Goal: Book appointment/travel/reservation

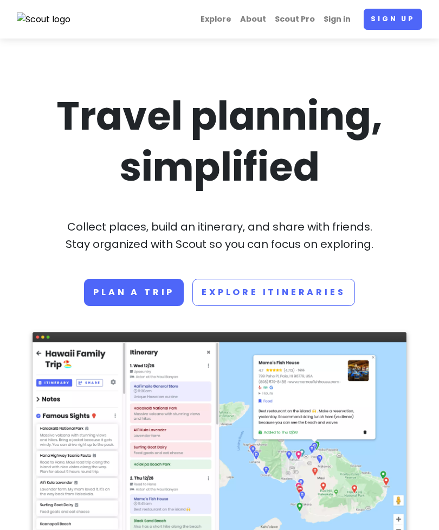
scroll to position [2, 0]
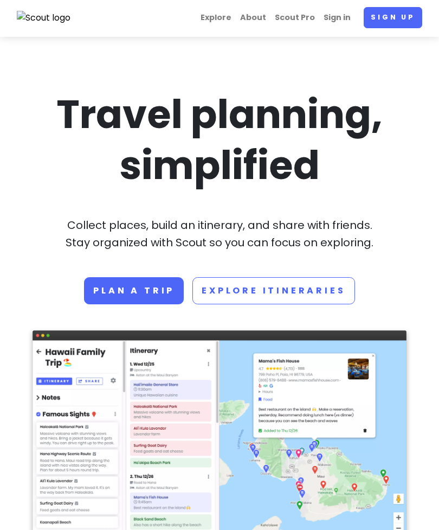
click at [388, 21] on link "Sign up" at bounding box center [393, 17] width 59 height 21
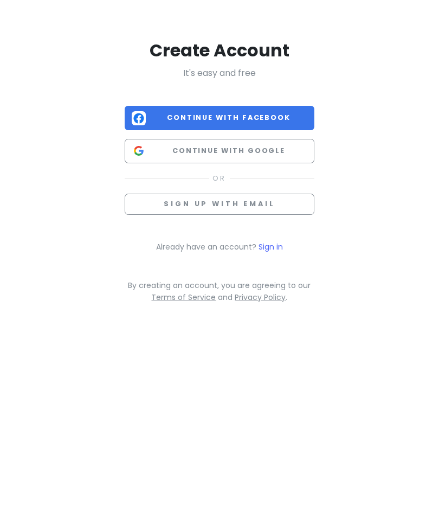
click at [237, 210] on button "Sign up with email" at bounding box center [220, 204] width 190 height 21
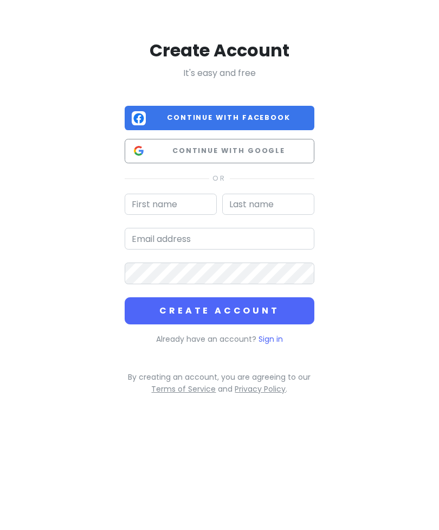
click at [269, 338] on link "Sign in" at bounding box center [271, 338] width 24 height 11
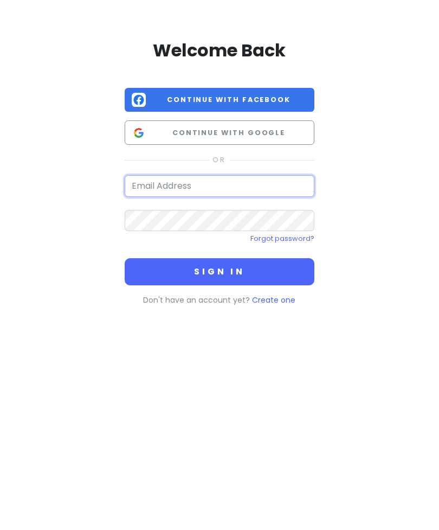
click at [242, 188] on input "email" at bounding box center [220, 186] width 190 height 22
type input "[EMAIL_ADDRESS][DOMAIN_NAME]"
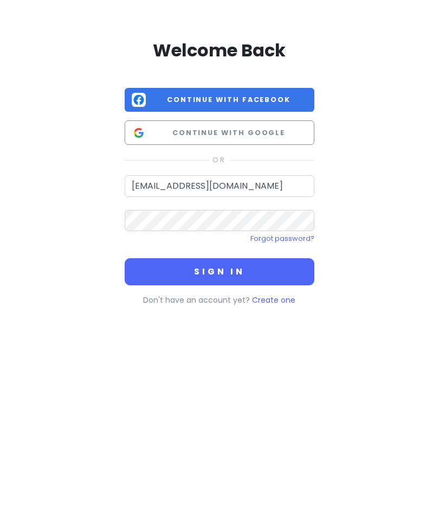
click at [219, 270] on button "Sign in" at bounding box center [220, 271] width 190 height 27
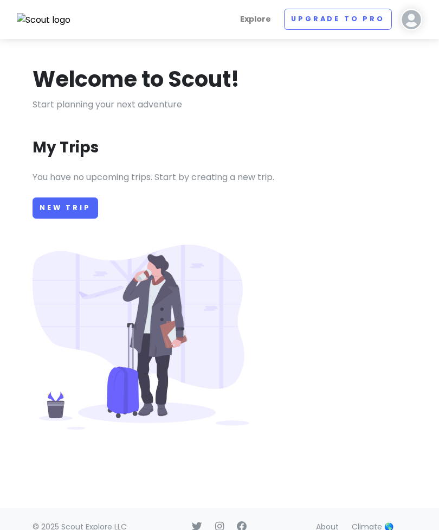
click at [294, 274] on p at bounding box center [220, 336] width 374 height 185
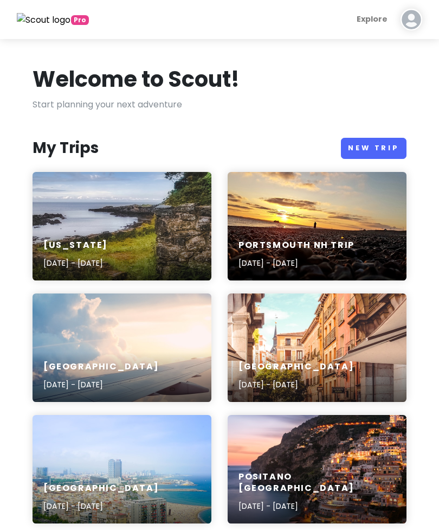
click at [365, 151] on link "New Trip" at bounding box center [374, 148] width 66 height 21
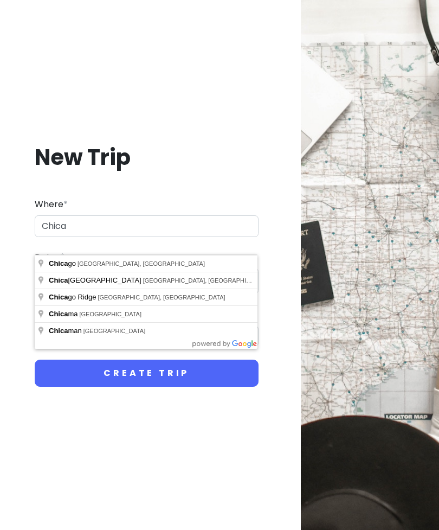
type input "[GEOGRAPHIC_DATA], [GEOGRAPHIC_DATA], [GEOGRAPHIC_DATA]"
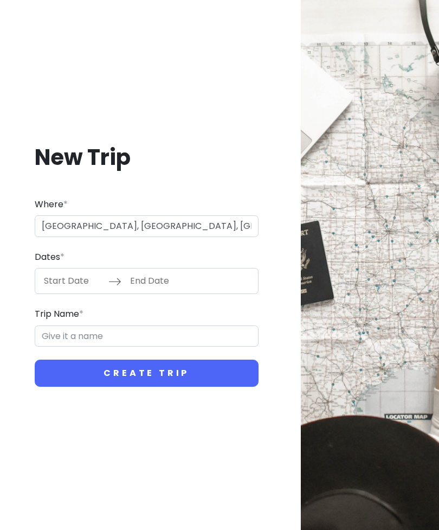
type input "Chicago Trip"
click at [72, 293] on input "Start Date" at bounding box center [73, 280] width 70 height 25
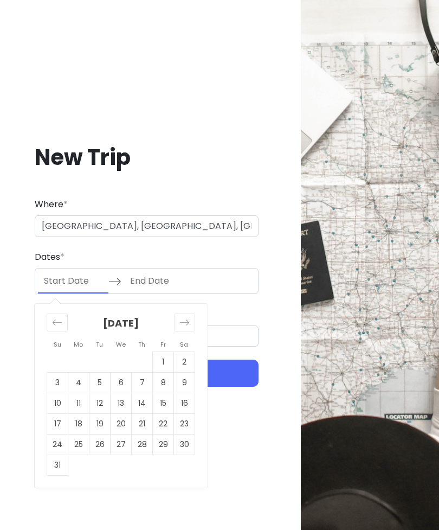
click at [185, 455] on td "30" at bounding box center [184, 444] width 21 height 21
type input "[DATE]"
click at [184, 327] on icon "Move forward to switch to the next month." at bounding box center [184, 322] width 10 height 10
click at [119, 372] on td "3" at bounding box center [121, 362] width 21 height 21
type input "[DATE]"
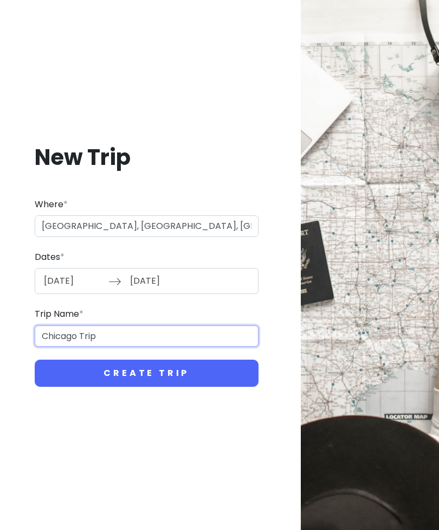
click at [192, 347] on input "Chicago Trip" at bounding box center [147, 336] width 224 height 22
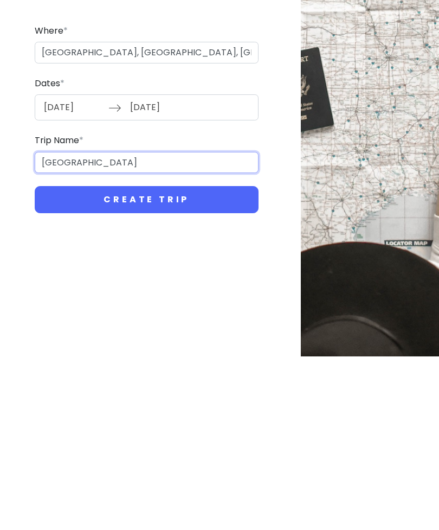
type input "[GEOGRAPHIC_DATA]"
click at [83, 359] on button "Create Trip" at bounding box center [147, 372] width 224 height 27
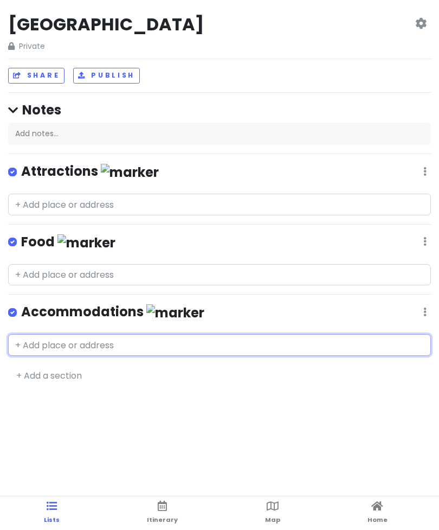
click at [148, 347] on input "text" at bounding box center [219, 345] width 423 height 22
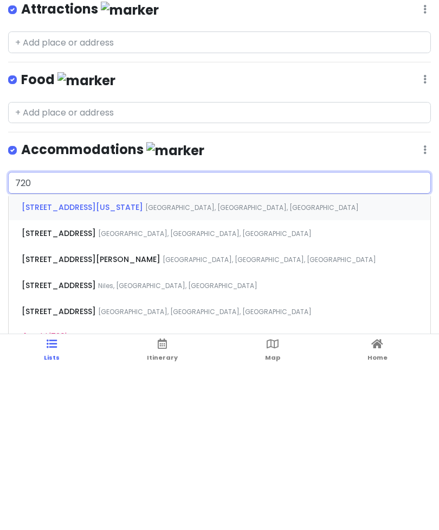
type input "720"
click at [144, 356] on div "[STREET_ADDRESS][US_STATE]" at bounding box center [220, 369] width 422 height 26
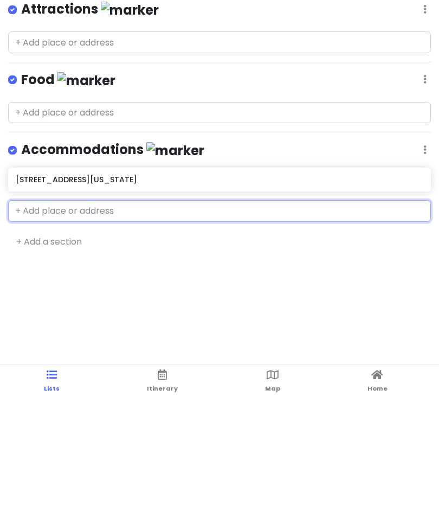
scroll to position [31, 0]
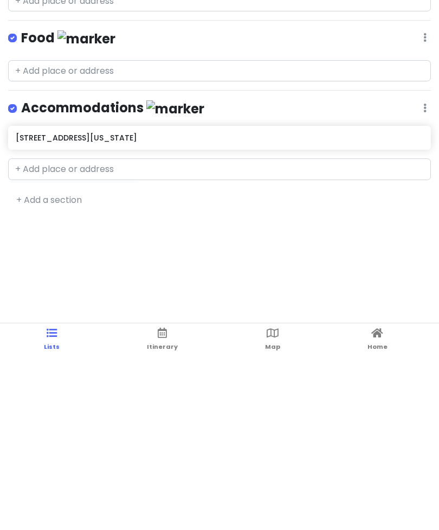
click at [270, 502] on icon at bounding box center [273, 506] width 12 height 8
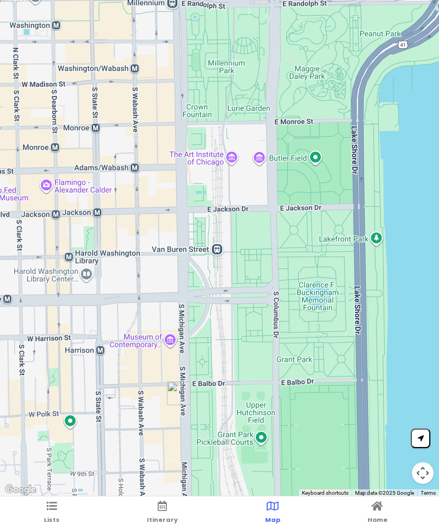
click at [378, 498] on link "Home" at bounding box center [378, 513] width 20 height 34
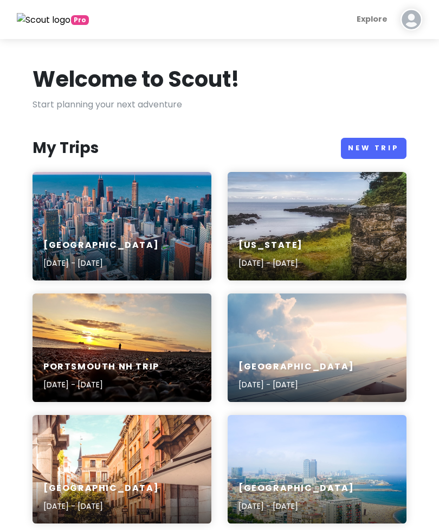
click at [166, 253] on div "Chicago [DATE] - [DATE]" at bounding box center [122, 254] width 179 height 51
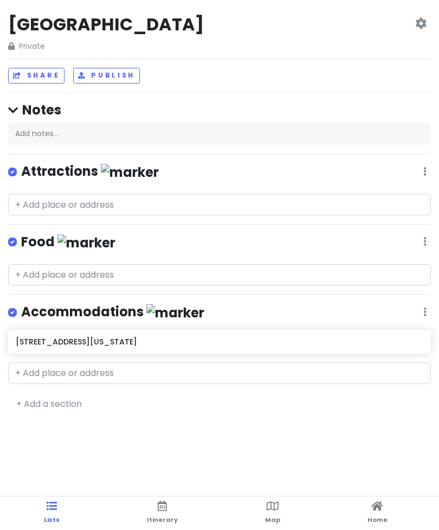
click at [165, 518] on span "Itinerary" at bounding box center [162, 519] width 31 height 9
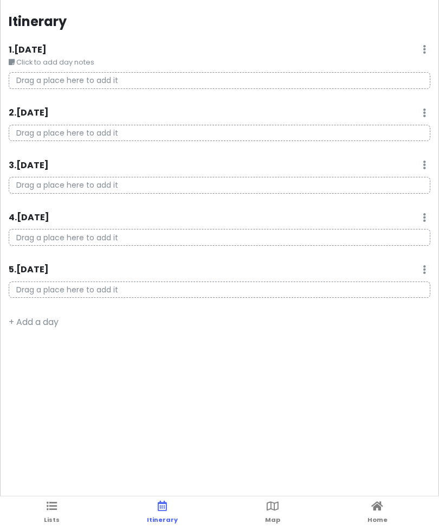
click at [274, 510] on icon at bounding box center [273, 506] width 12 height 8
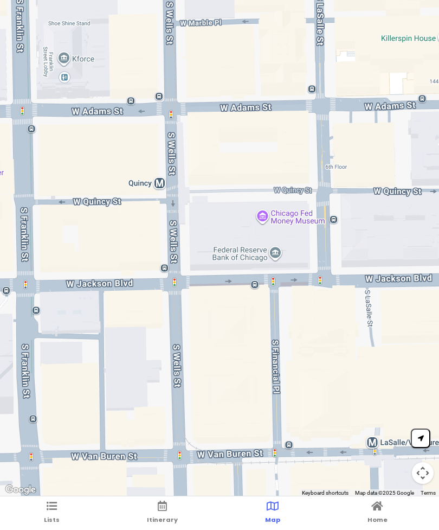
click at [429, 474] on button "Map camera controls" at bounding box center [423, 473] width 22 height 22
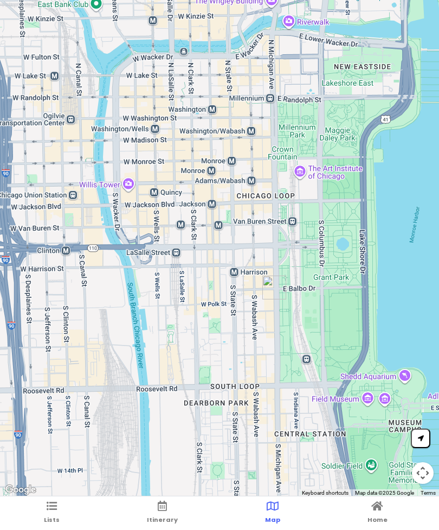
click at [273, 519] on span "Map" at bounding box center [272, 519] width 15 height 9
click at [419, 439] on icon at bounding box center [421, 438] width 6 height 6
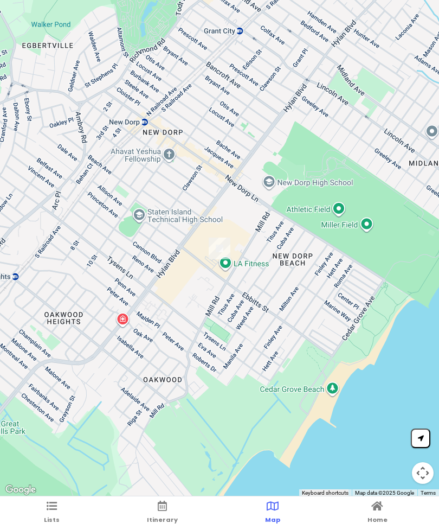
click at [46, 523] on span "Lists" at bounding box center [52, 519] width 16 height 9
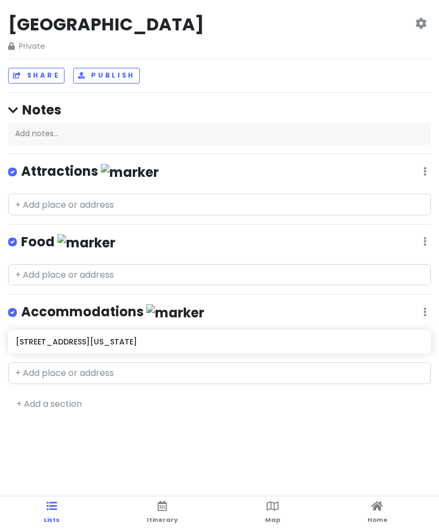
click at [158, 518] on span "Itinerary" at bounding box center [162, 519] width 31 height 9
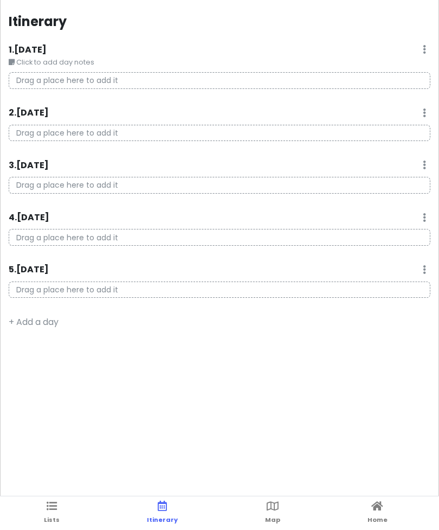
click at [272, 509] on icon at bounding box center [273, 506] width 12 height 8
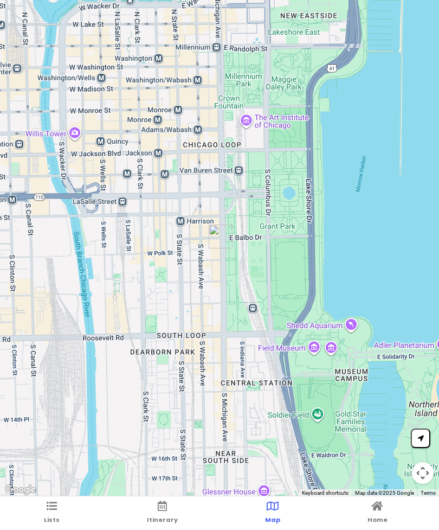
click at [276, 514] on link "Map" at bounding box center [272, 513] width 15 height 34
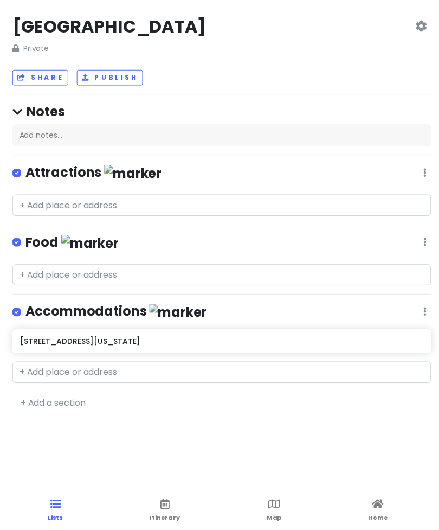
scroll to position [7, 0]
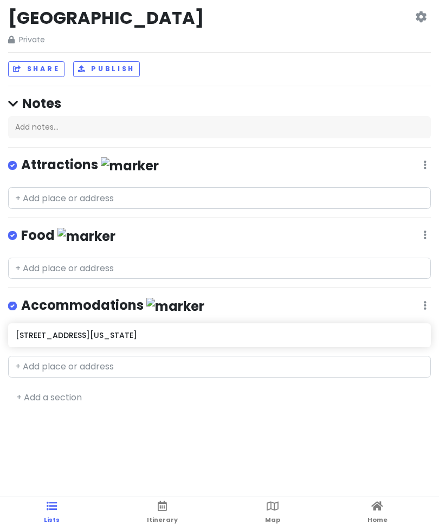
click at [278, 511] on link "Map" at bounding box center [272, 513] width 15 height 34
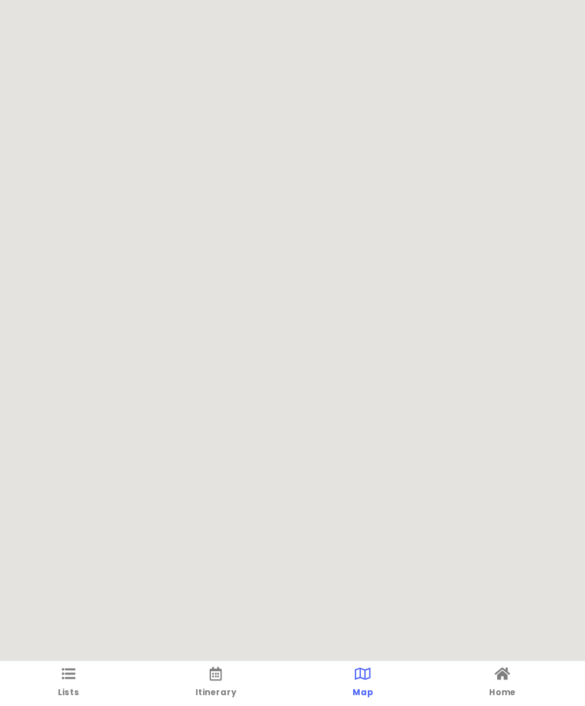
scroll to position [0, 0]
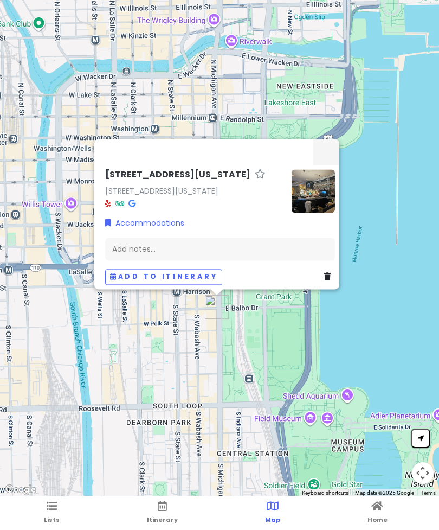
click at [134, 204] on icon at bounding box center [131, 203] width 7 height 8
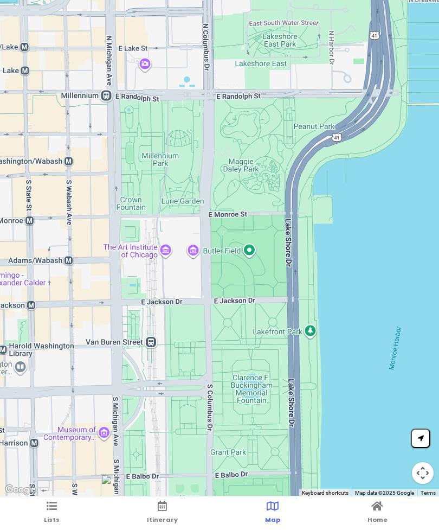
click at [37, 526] on ul "Lists Itinerary Map Home" at bounding box center [219, 513] width 439 height 34
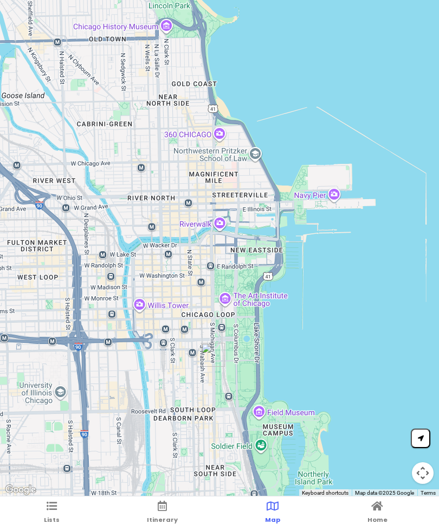
click at [266, 514] on link "Map" at bounding box center [272, 513] width 15 height 34
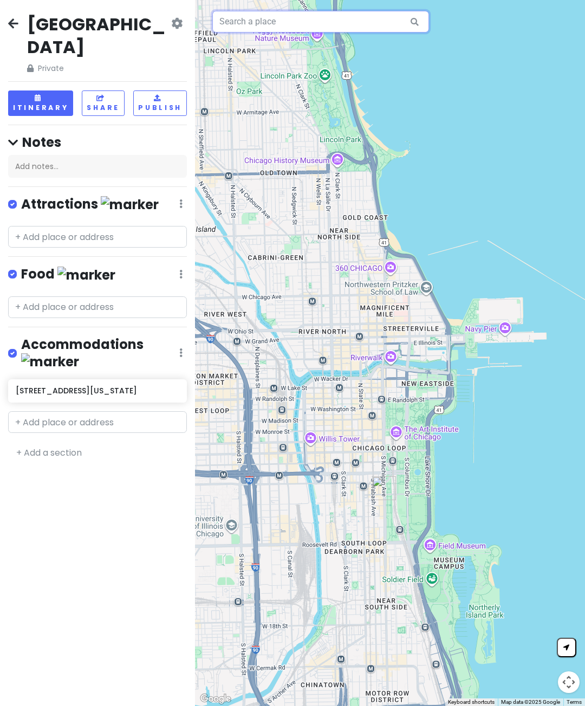
click at [365, 20] on input "text" at bounding box center [320, 22] width 217 height 22
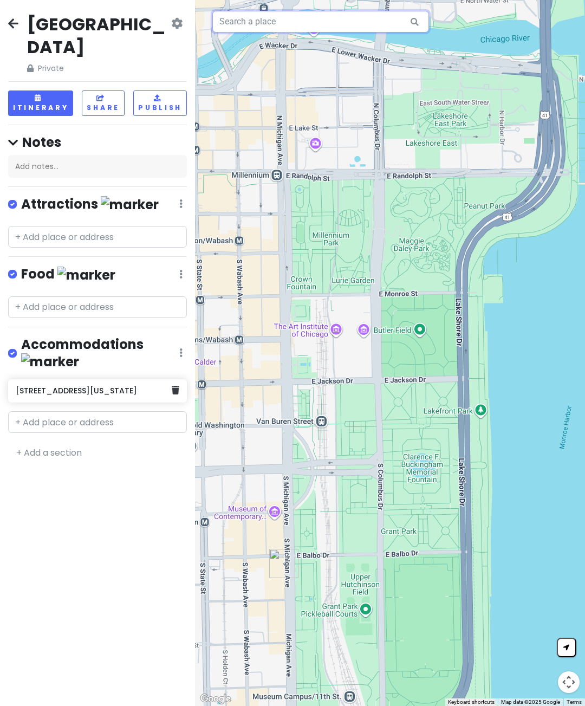
click at [344, 25] on input "text" at bounding box center [320, 22] width 217 height 22
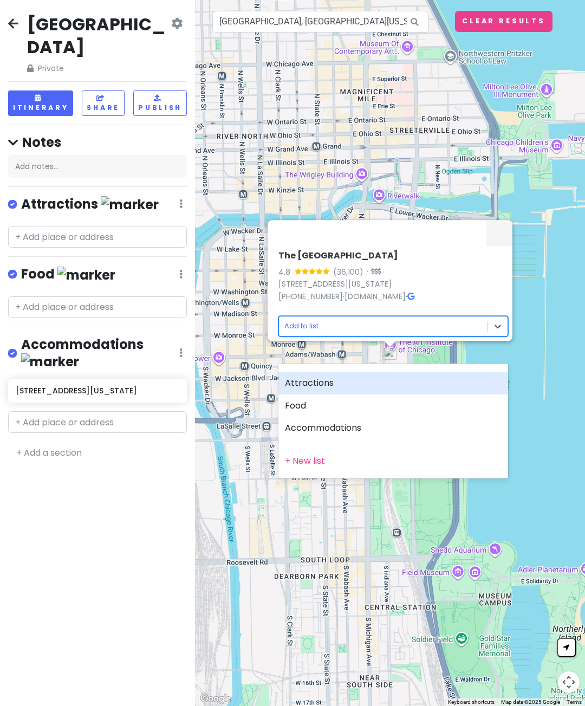
click at [349, 380] on div "Attractions" at bounding box center [394, 383] width 230 height 23
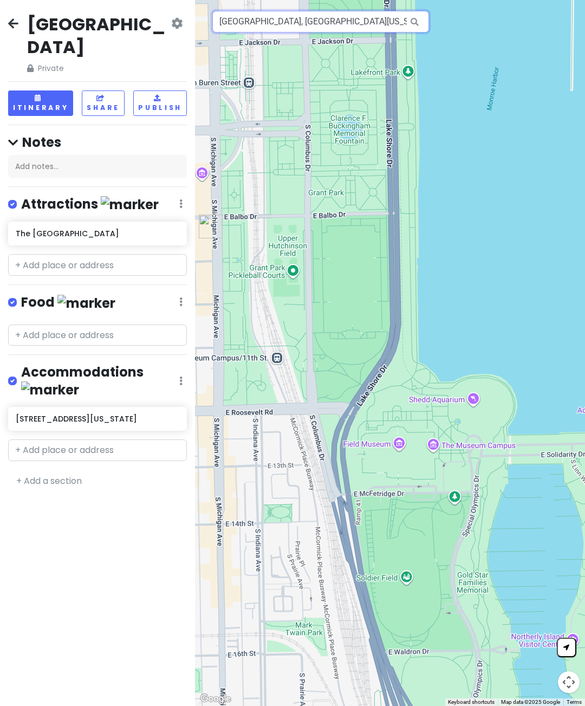
click at [359, 23] on input "[GEOGRAPHIC_DATA], [GEOGRAPHIC_DATA][US_STATE], [GEOGRAPHIC_DATA], [GEOGRAPHIC_…" at bounding box center [320, 22] width 217 height 22
click at [352, 25] on input "[GEOGRAPHIC_DATA], [GEOGRAPHIC_DATA][US_STATE], [GEOGRAPHIC_DATA], [GEOGRAPHIC_…" at bounding box center [320, 22] width 217 height 22
click at [332, 25] on input "[GEOGRAPHIC_DATA], [GEOGRAPHIC_DATA][US_STATE], [GEOGRAPHIC_DATA], [GEOGRAPHIC_…" at bounding box center [320, 22] width 217 height 22
click at [332, 34] on div at bounding box center [390, 353] width 390 height 706
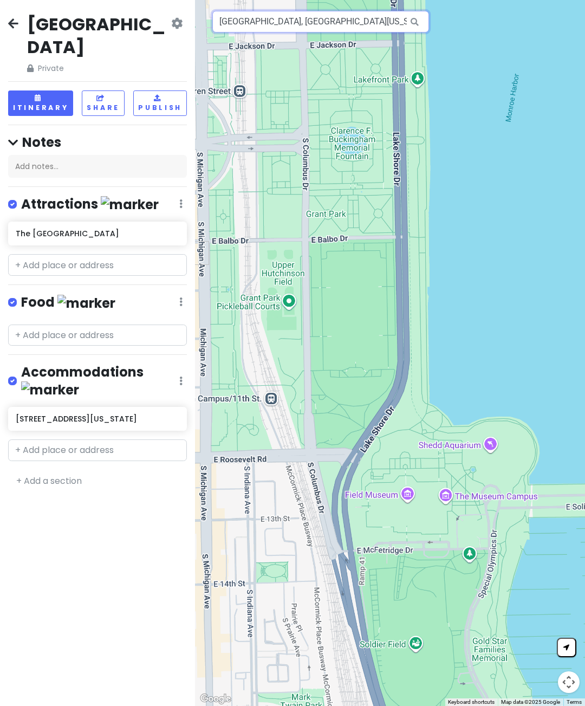
click at [340, 28] on input "[GEOGRAPHIC_DATA], [GEOGRAPHIC_DATA][US_STATE], [GEOGRAPHIC_DATA], [GEOGRAPHIC_…" at bounding box center [320, 22] width 217 height 22
click at [336, 33] on div at bounding box center [390, 353] width 390 height 706
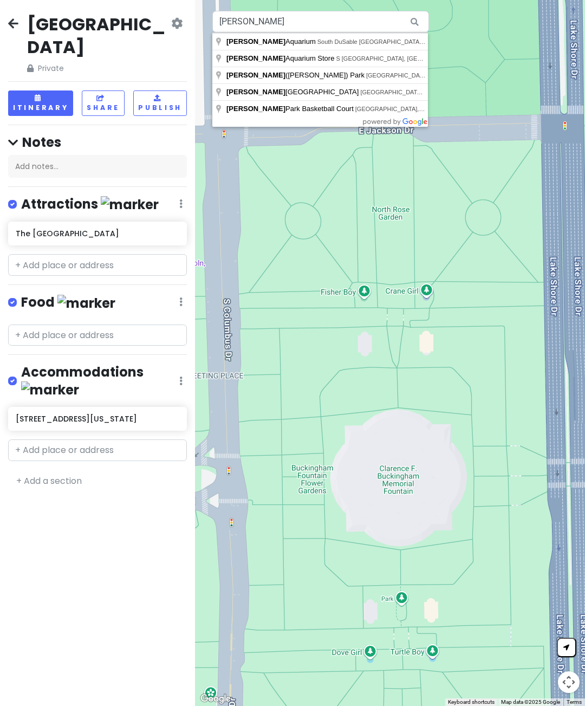
type input "[PERSON_NAME][GEOGRAPHIC_DATA], [GEOGRAPHIC_DATA] [GEOGRAPHIC_DATA], [GEOGRAPHI…"
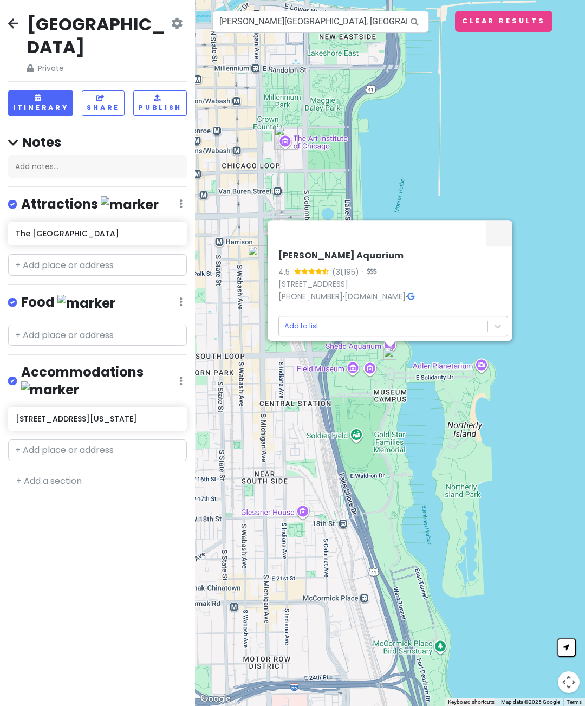
click at [415, 302] on link at bounding box center [411, 296] width 7 height 11
